Goal: Task Accomplishment & Management: Manage account settings

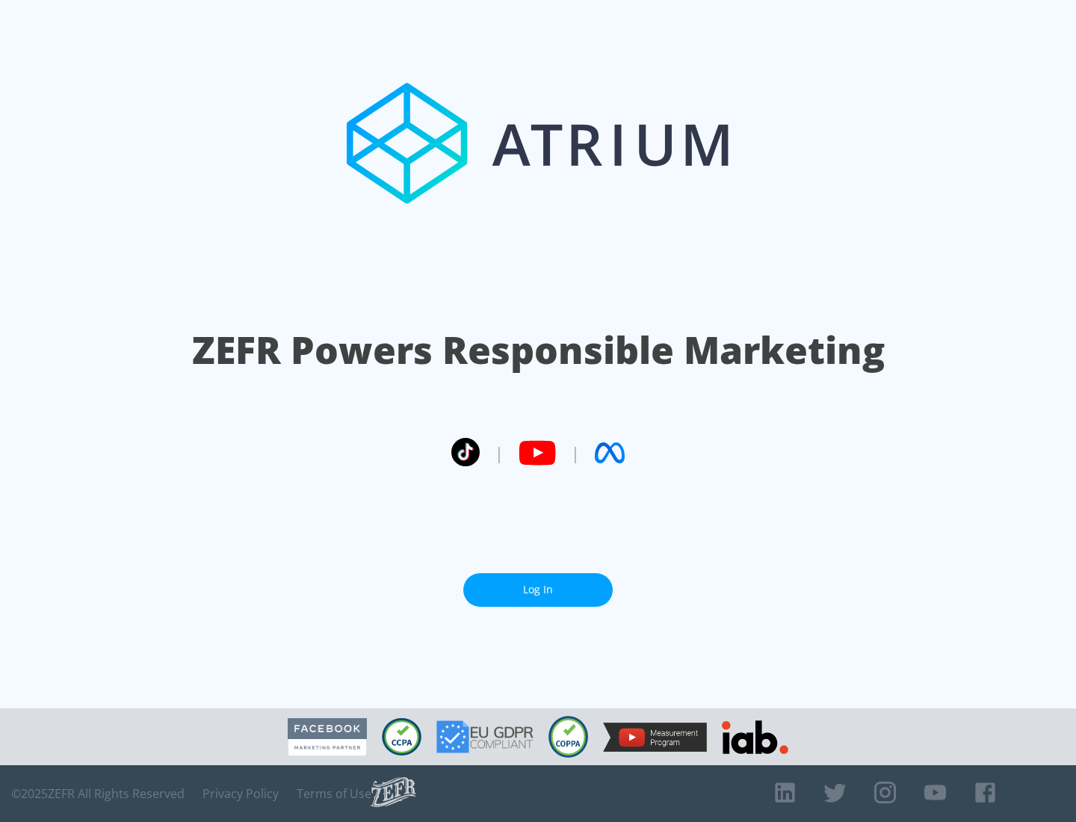
click at [538, 584] on link "Log In" at bounding box center [537, 590] width 149 height 34
